Goal: Information Seeking & Learning: Learn about a topic

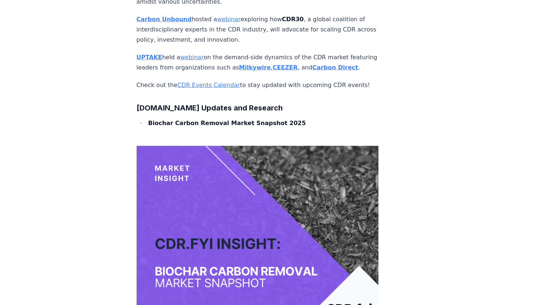
scroll to position [4573, 0]
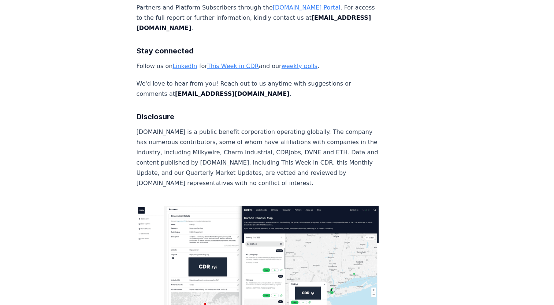
scroll to position [4907, 0]
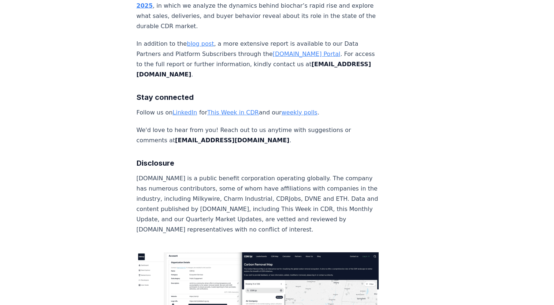
click at [308, 9] on strong "Biochar Carbon Removal Market Snapshot 2025" at bounding box center [252, 0] width 230 height 17
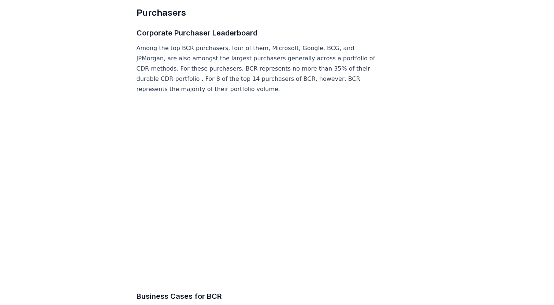
scroll to position [2978, 0]
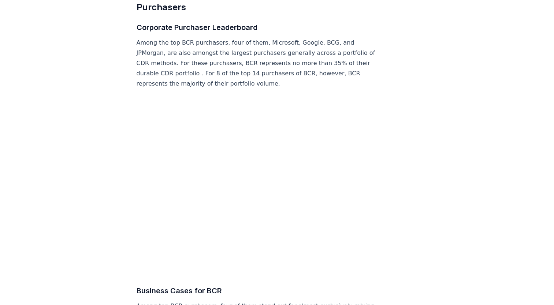
drag, startPoint x: 553, startPoint y: 186, endPoint x: 553, endPoint y: 192, distance: 5.9
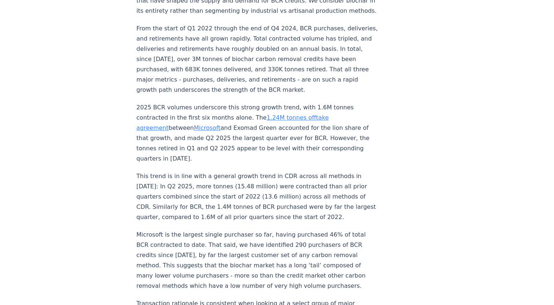
scroll to position [450, 0]
